Goal: Task Accomplishment & Management: Manage account settings

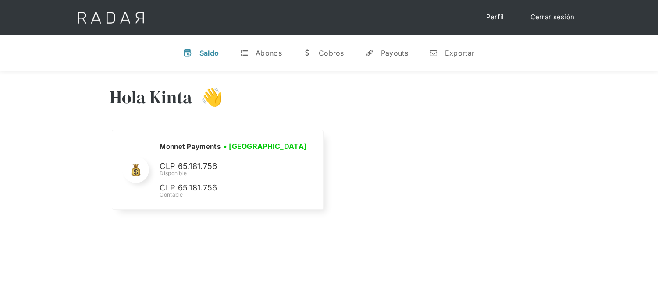
click at [577, 19] on link "Cerrar sesión" at bounding box center [552, 17] width 62 height 17
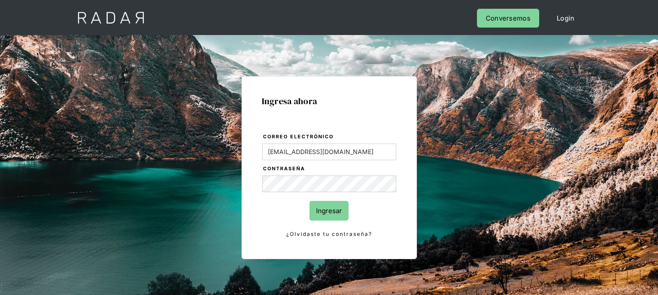
click at [322, 220] on input "Ingresar" at bounding box center [328, 211] width 39 height 20
